Goal: Information Seeking & Learning: Learn about a topic

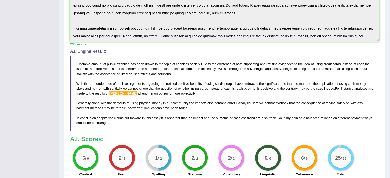
scroll to position [50, 0]
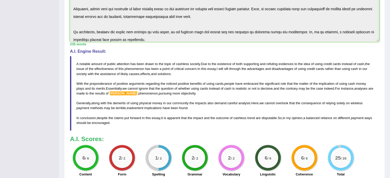
click at [332, 123] on blockquote "A notable amount of public attention has been drawn to the topic of cashless so…" at bounding box center [224, 93] width 309 height 74
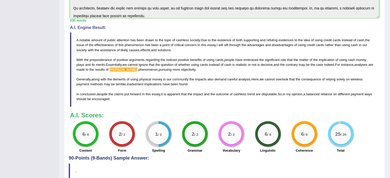
scroll to position [153, 0]
click at [293, 105] on blockquote "A notable amount of public attention has been drawn to the topic of cashless so…" at bounding box center [224, 69] width 309 height 74
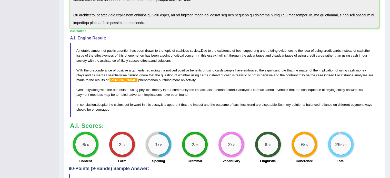
scroll to position [144, 0]
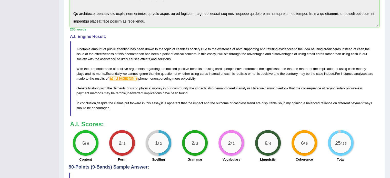
drag, startPoint x: 121, startPoint y: 105, endPoint x: 111, endPoint y: 96, distance: 13.6
click at [111, 96] on blockquote "A notable amount of public attention has been drawn to the topic of cashless so…" at bounding box center [224, 78] width 309 height 74
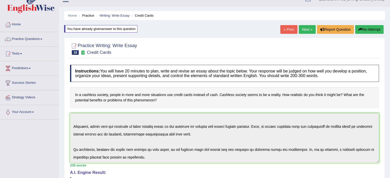
scroll to position [0, 0]
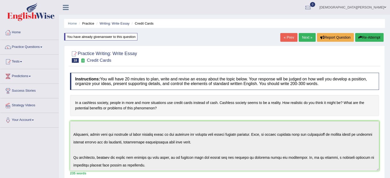
click at [302, 36] on link "Next »" at bounding box center [306, 37] width 17 height 9
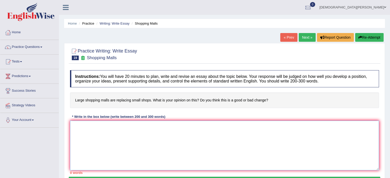
click at [90, 135] on textarea at bounding box center [224, 146] width 309 height 50
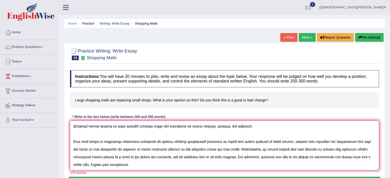
scroll to position [27, 0]
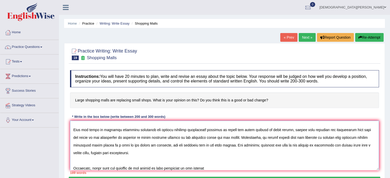
click at [154, 167] on textarea at bounding box center [224, 146] width 309 height 50
click at [204, 166] on textarea at bounding box center [224, 146] width 309 height 50
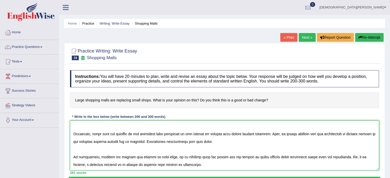
scroll to position [91, 0]
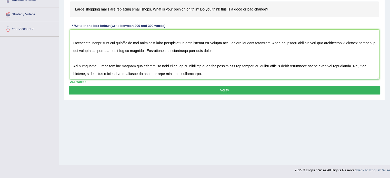
type textarea "A notable amount of public attention has been drawn to the topic of shopping ma…"
click at [218, 89] on button "Verify" at bounding box center [224, 90] width 311 height 9
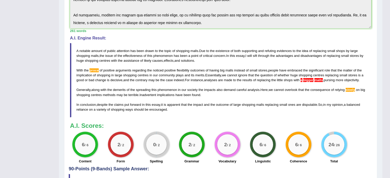
scroll to position [134, 0]
